Goal: Information Seeking & Learning: Find specific fact

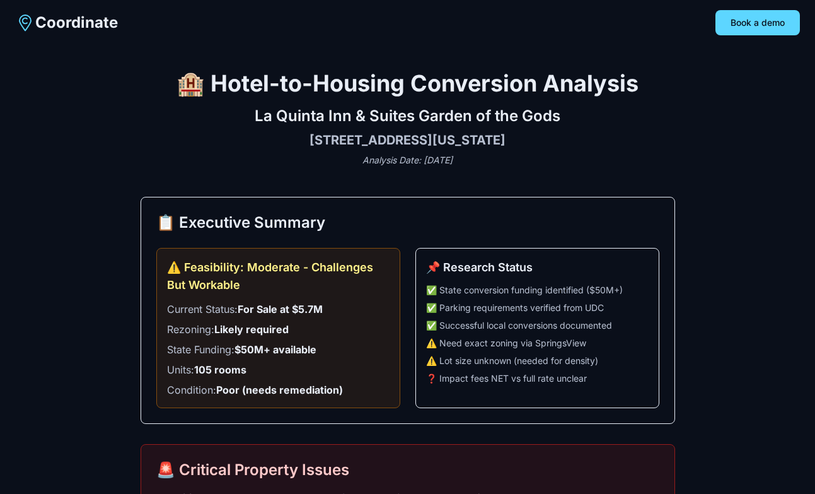
drag, startPoint x: 555, startPoint y: 138, endPoint x: 258, endPoint y: 115, distance: 297.8
click at [258, 115] on div "[GEOGRAPHIC_DATA] Garden of the Gods [STREET_ADDRESS][US_STATE] Analysis Date: …" at bounding box center [408, 136] width 535 height 61
copy div "[GEOGRAPHIC_DATA] Garden of the Gods [STREET_ADDRESS][US_STATE]"
click at [534, 211] on div "📋 Executive Summary ⚠️ Feasibility: Moderate - Challenges But Workable Current …" at bounding box center [408, 310] width 535 height 227
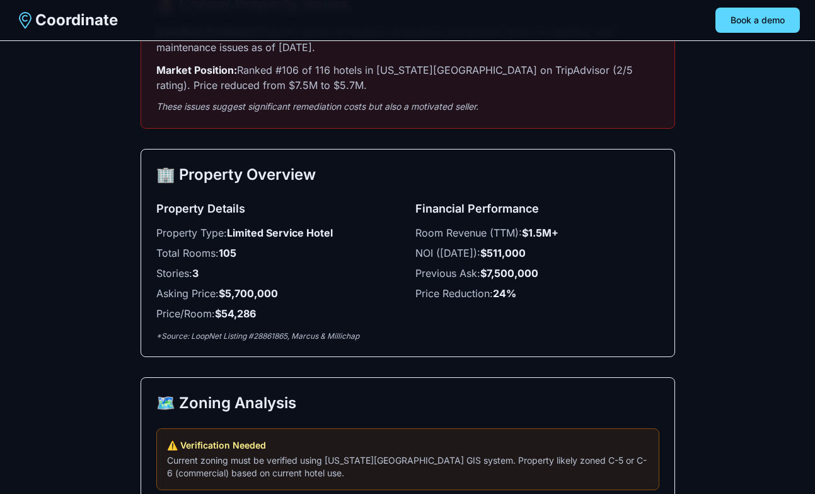
scroll to position [468, 0]
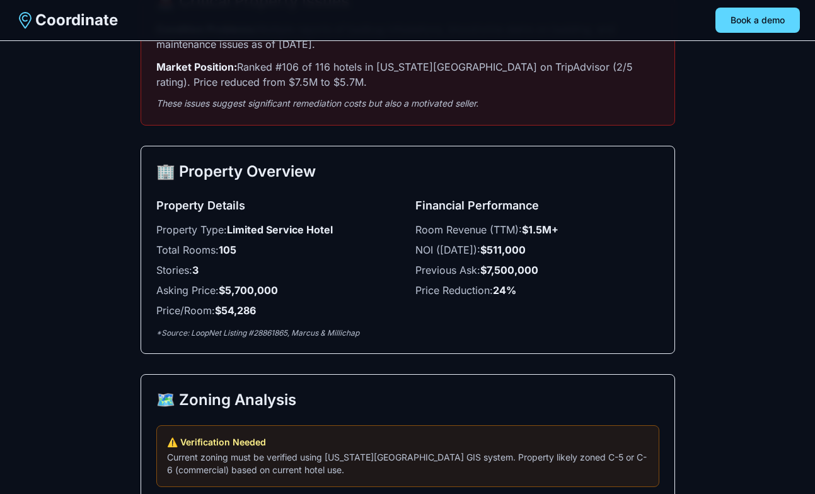
click at [258, 335] on p "*Source: LoopNet Listing #28861865, Marcus & Millichap" at bounding box center [407, 333] width 503 height 10
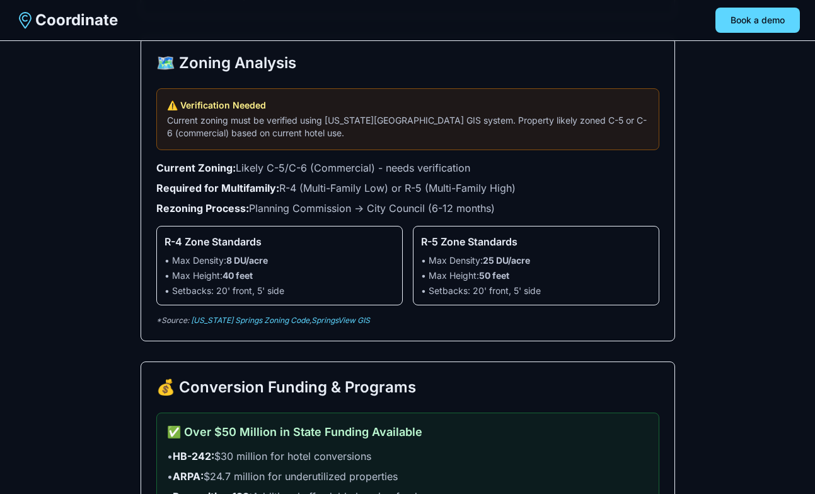
scroll to position [830, 0]
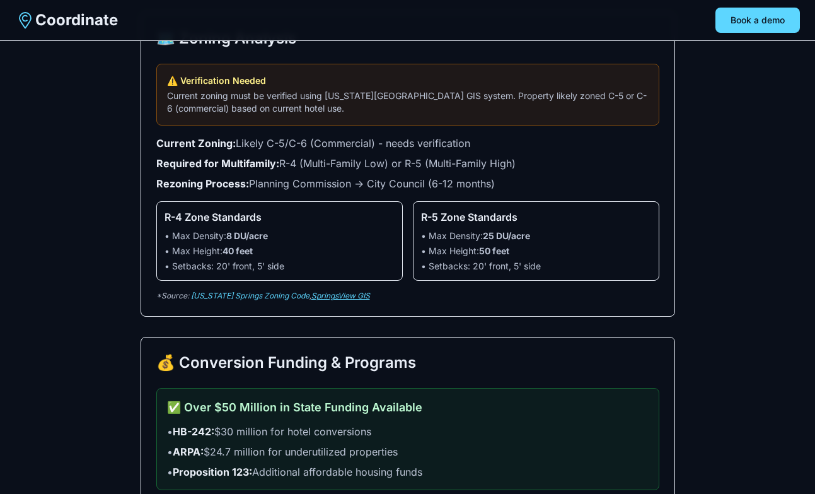
click at [311, 299] on link "SpringsView GIS" at bounding box center [340, 295] width 59 height 9
